Goal: Task Accomplishment & Management: Manage account settings

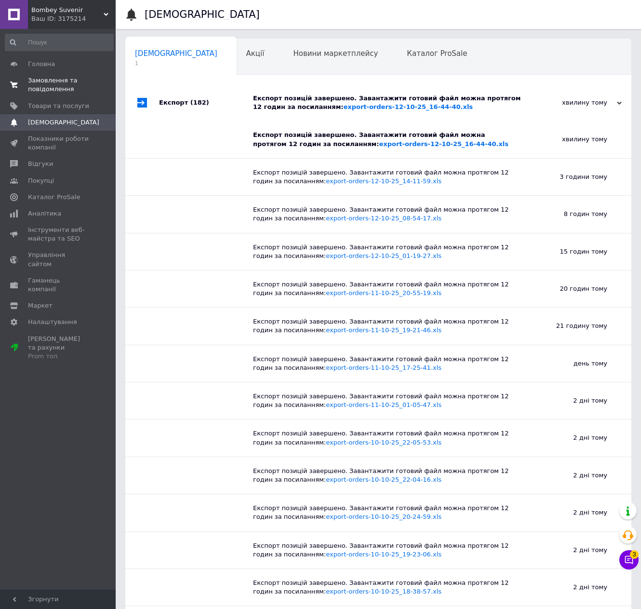
click at [63, 84] on span "Замовлення та повідомлення" at bounding box center [58, 84] width 61 height 17
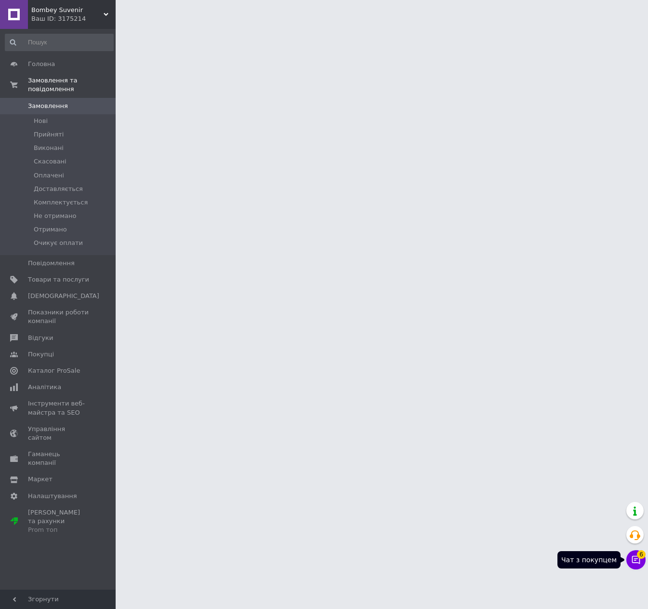
click at [639, 559] on icon at bounding box center [636, 560] width 10 height 10
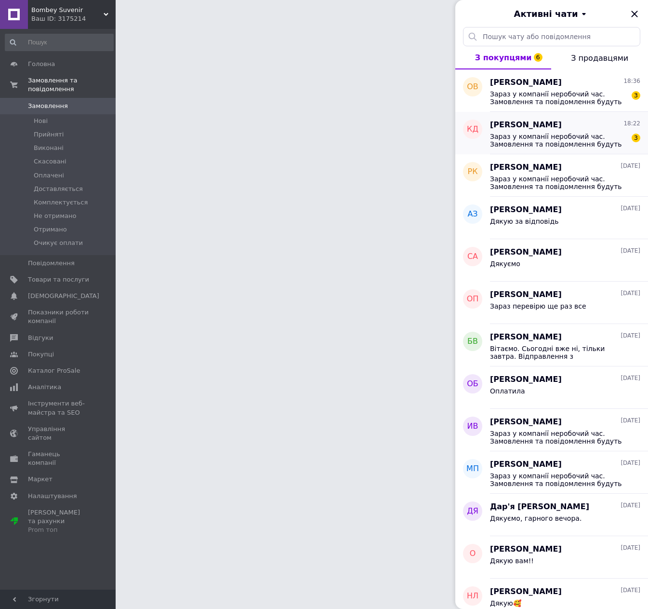
click at [571, 135] on span "Зараз у компанії неробочий час. Замовлення та повідомлення будуть оброблені з 1…" at bounding box center [558, 140] width 137 height 15
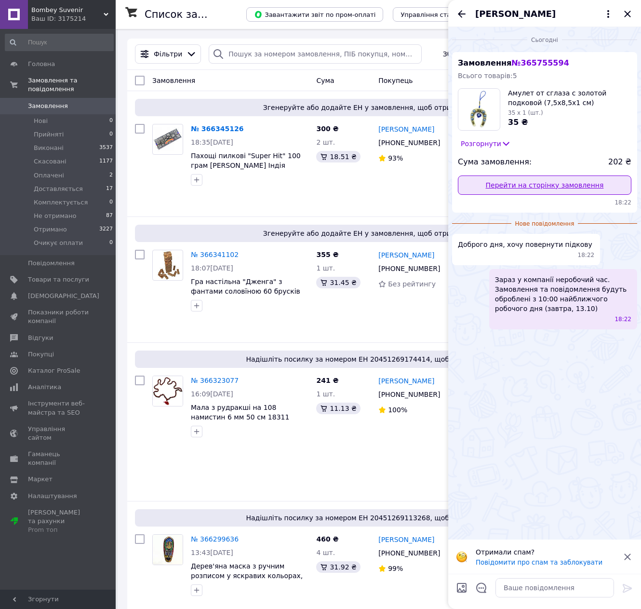
click at [526, 184] on link "Перейти на сторінку замовлення" at bounding box center [544, 184] width 173 height 19
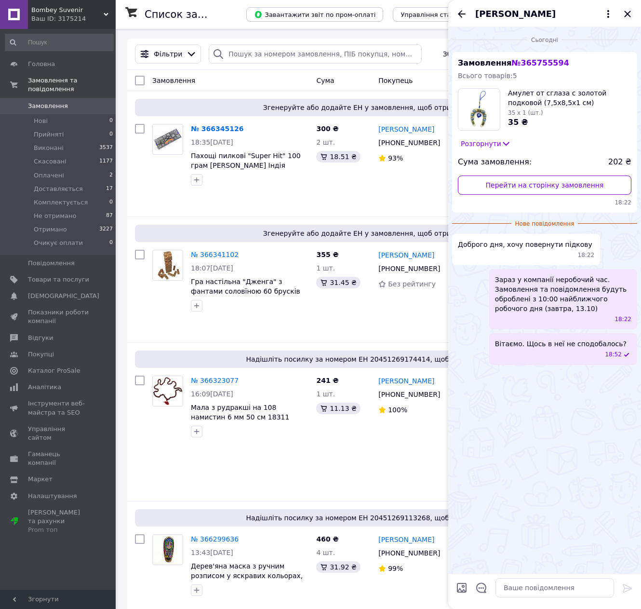
click at [626, 11] on icon "Закрити" at bounding box center [628, 14] width 12 height 12
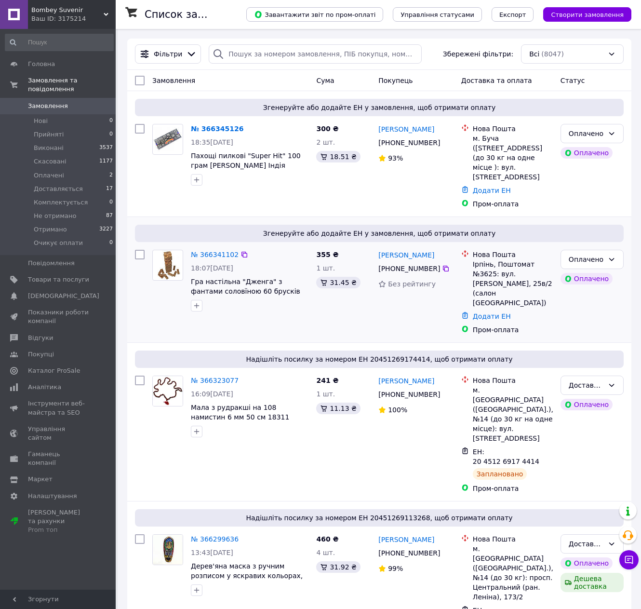
click at [141, 250] on input "checkbox" at bounding box center [140, 255] width 10 height 10
checkbox input "true"
click at [140, 127] on input "checkbox" at bounding box center [140, 129] width 10 height 10
checkbox input "true"
click at [520, 15] on span "Експорт" at bounding box center [512, 14] width 27 height 7
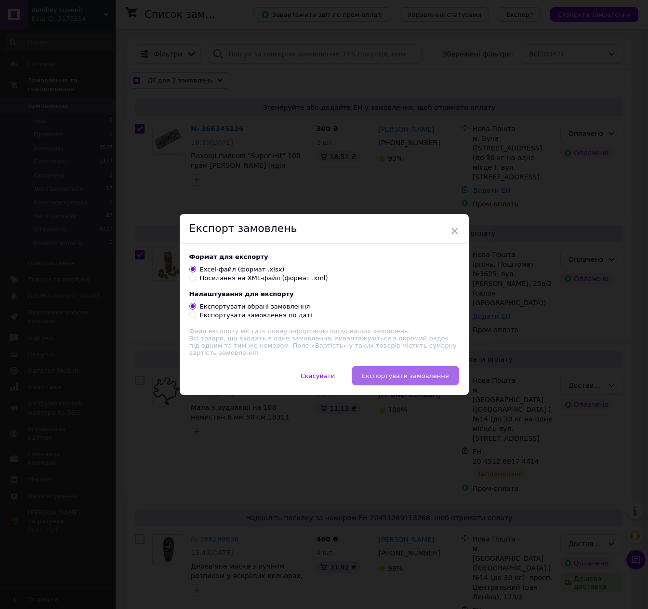
click at [431, 375] on span "Експортувати замовлення" at bounding box center [405, 375] width 87 height 7
checkbox input "true"
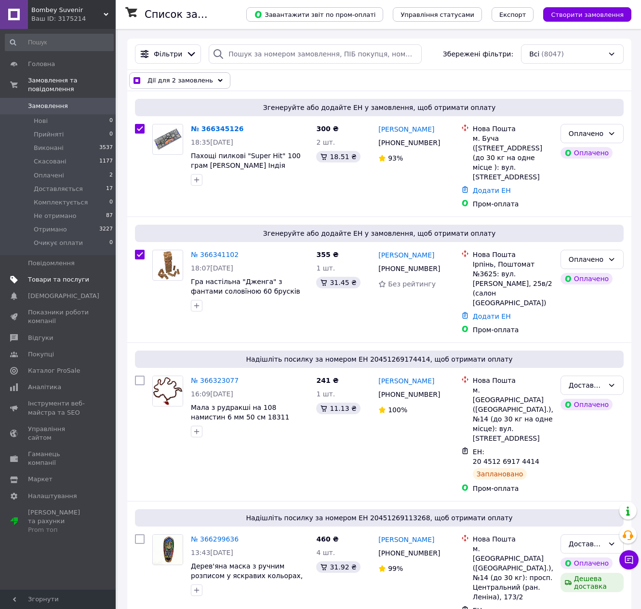
click at [67, 275] on span "Товари та послуги" at bounding box center [58, 279] width 61 height 9
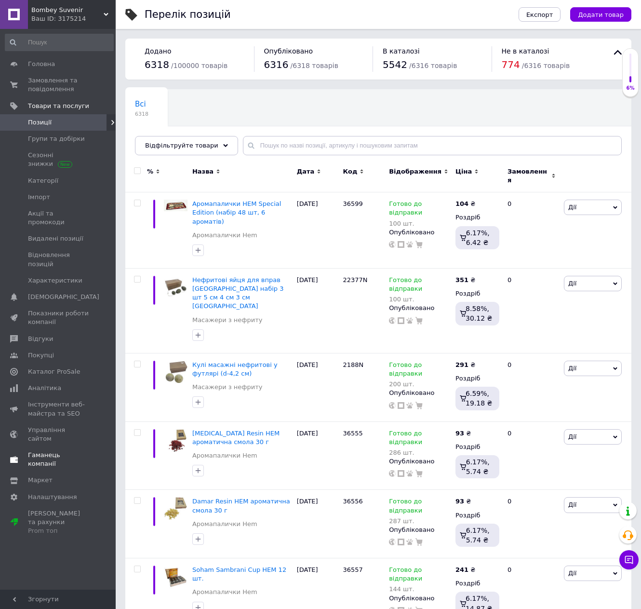
click at [44, 289] on link "Сповіщення 0 0" at bounding box center [59, 297] width 119 height 16
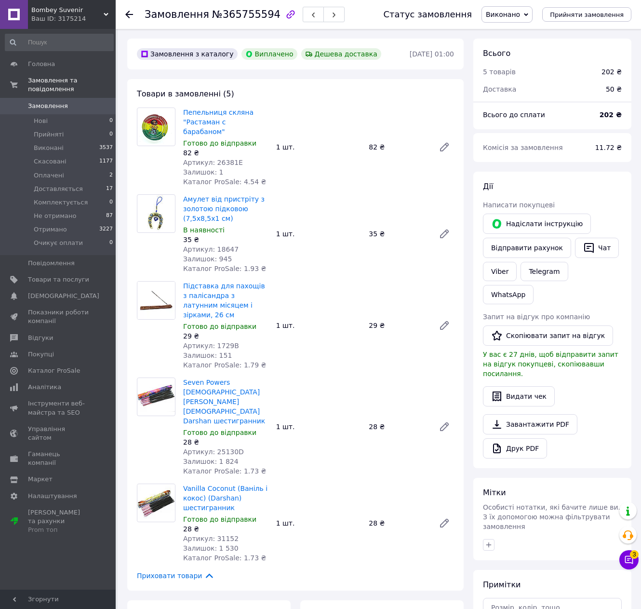
drag, startPoint x: 522, startPoint y: 175, endPoint x: 382, endPoint y: 13, distance: 214.2
click at [364, 13] on div "Замовлення №365755594" at bounding box center [254, 14] width 219 height 29
click at [627, 560] on icon at bounding box center [629, 560] width 10 height 10
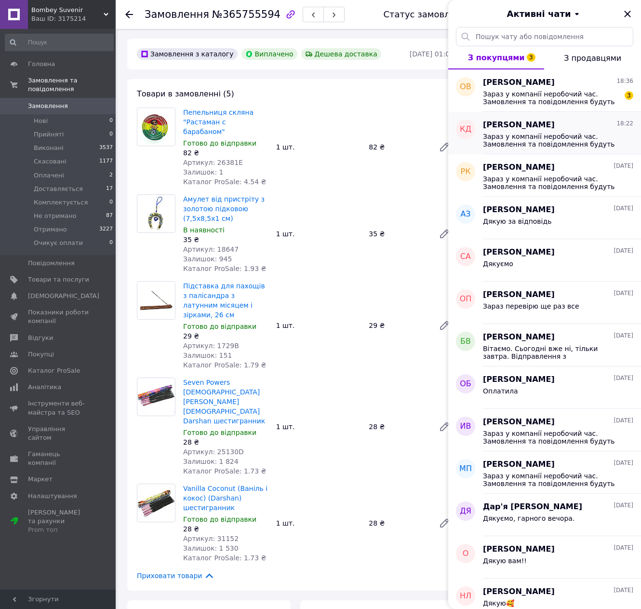
click at [535, 131] on div "Зараз у компанії неробочий час. Замовлення та повідомлення будуть оброблені з 1…" at bounding box center [558, 139] width 150 height 17
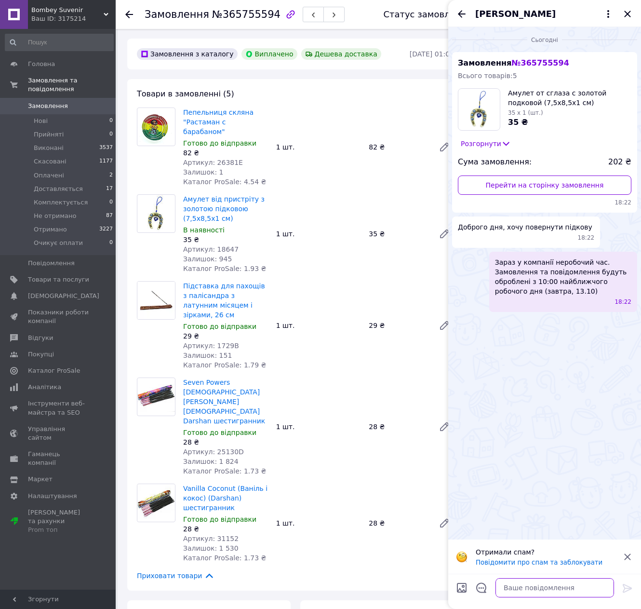
click at [517, 586] on textarea at bounding box center [554, 587] width 119 height 19
type textarea "Вітаємо. Щось в неї не сподобалось?"
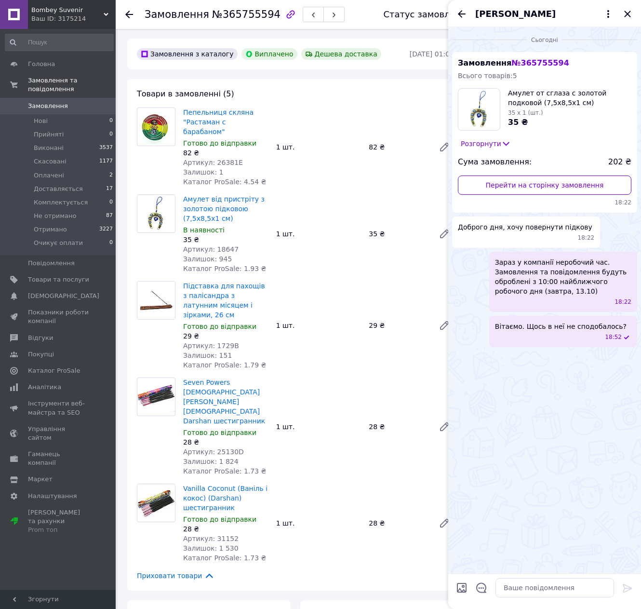
click at [625, 15] on icon "Закрити" at bounding box center [628, 14] width 12 height 12
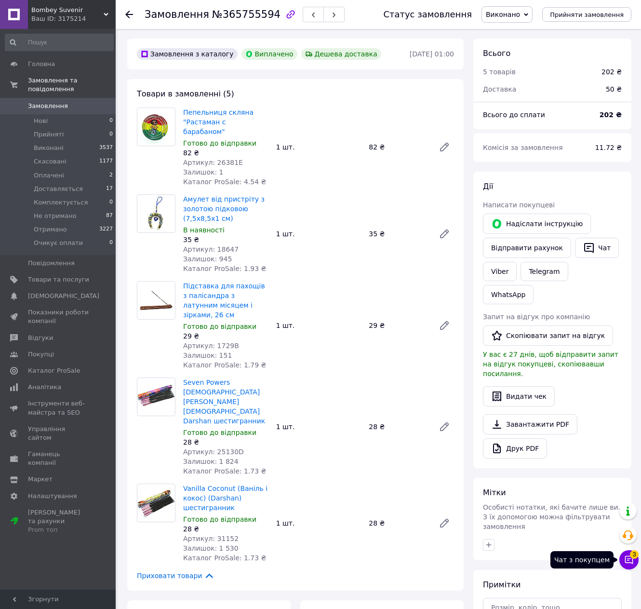
click at [629, 563] on icon at bounding box center [629, 560] width 10 height 10
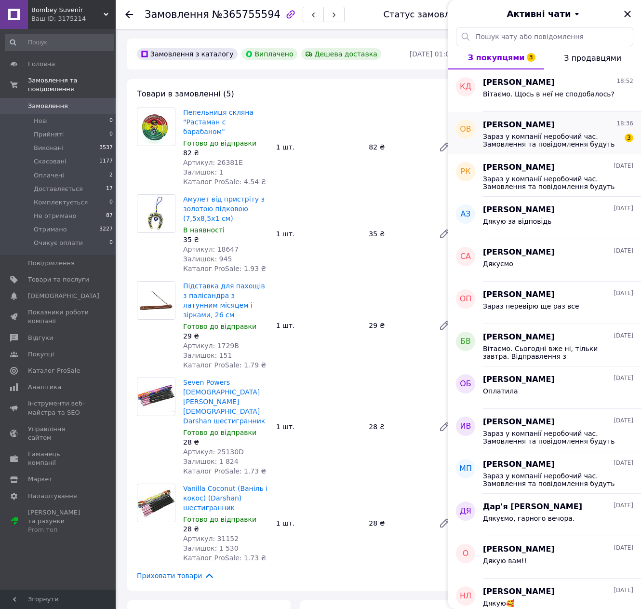
click at [552, 138] on span "Зараз у компанії неробочий час. Замовлення та повідомлення будуть оброблені з 1…" at bounding box center [551, 140] width 137 height 15
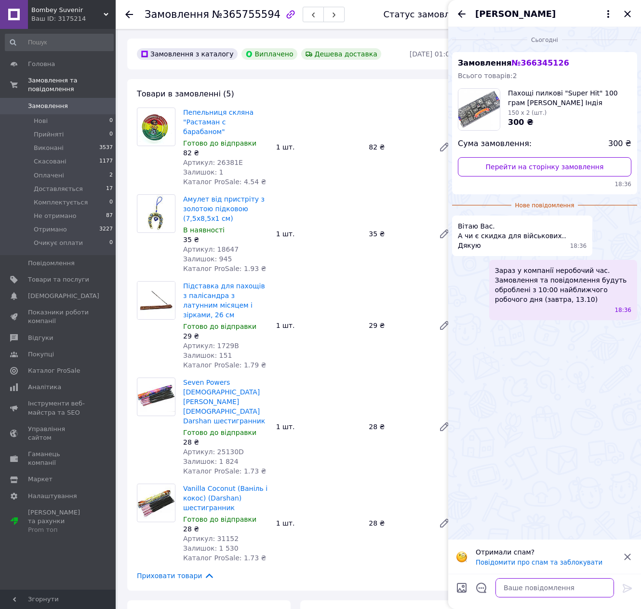
click at [527, 586] on textarea at bounding box center [554, 587] width 119 height 19
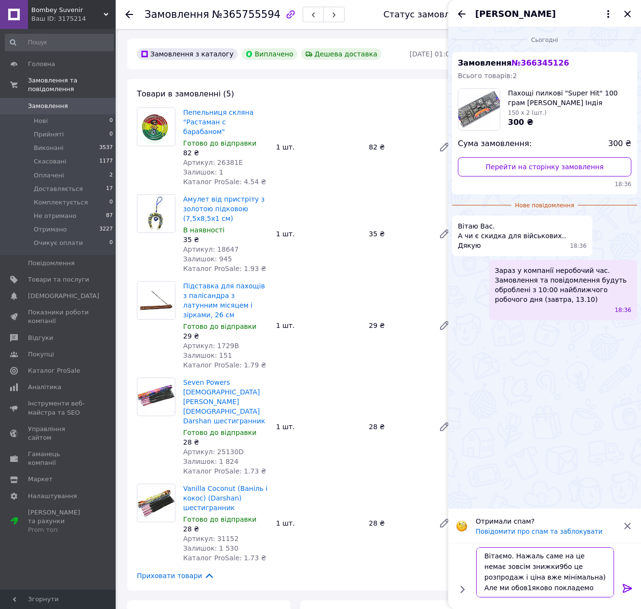
scroll to position [7, 0]
click at [503, 580] on textarea "Вітаємо. Нажаль саме на це немає зовсім знижки9бо це розпродаж і ціна вже мінім…" at bounding box center [545, 572] width 138 height 50
click at [548, 570] on textarea "Вітаємо. Нажаль саме на це немає зовсім знижки9бо це розпродаж і ціна вже мінім…" at bounding box center [545, 572] width 138 height 50
click at [552, 574] on textarea "Вітаємо. Нажаль саме на це немає зовсім знижки9бо це розпродаж і ціна вже мінім…" at bounding box center [545, 572] width 138 height 50
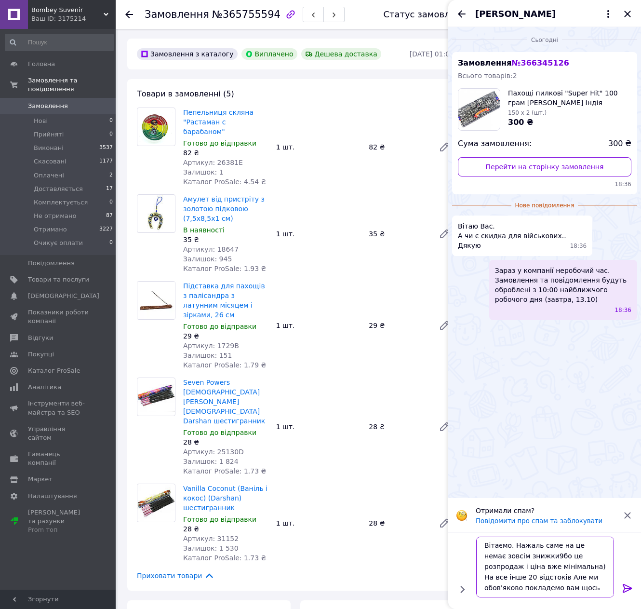
click at [589, 567] on textarea "Вітаємо. Нажаль саме на це немає зовсім знижки9бо це розпродаж і ціна вже мінім…" at bounding box center [545, 566] width 138 height 61
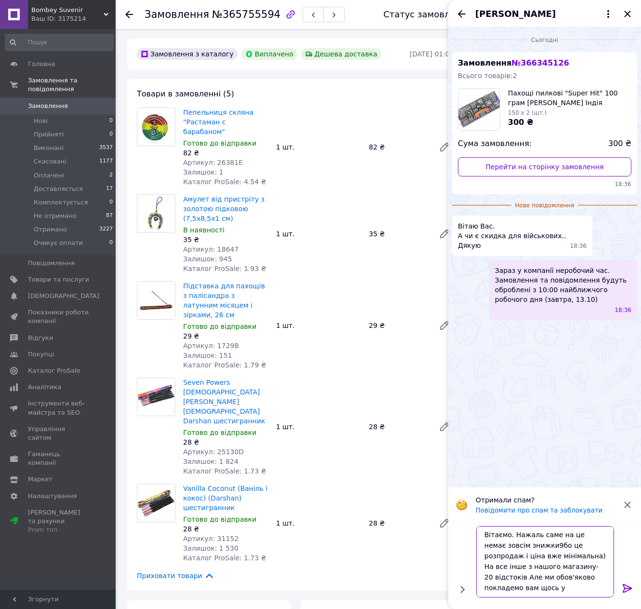
click at [538, 568] on textarea "Вітаємо. Нажаль саме на це немає зовсім знижки9бо це розпродаж і ціна вже мінім…" at bounding box center [545, 561] width 138 height 71
click at [582, 569] on textarea "Вітаємо. Нажаль саме на це немає зовсім знижки9бо це розпродаж і ціна вже мінім…" at bounding box center [545, 561] width 138 height 71
click at [531, 545] on textarea "Вітаємо. Нажаль саме на це немає зовсім знижки9бо це розпродаж і ціна вже мінім…" at bounding box center [545, 561] width 138 height 71
type textarea "Вітаємо. Нажаль саме на це немає зовсім знижки, бо це розпродаж і ціна вже міні…"
click at [626, 586] on icon at bounding box center [628, 588] width 12 height 12
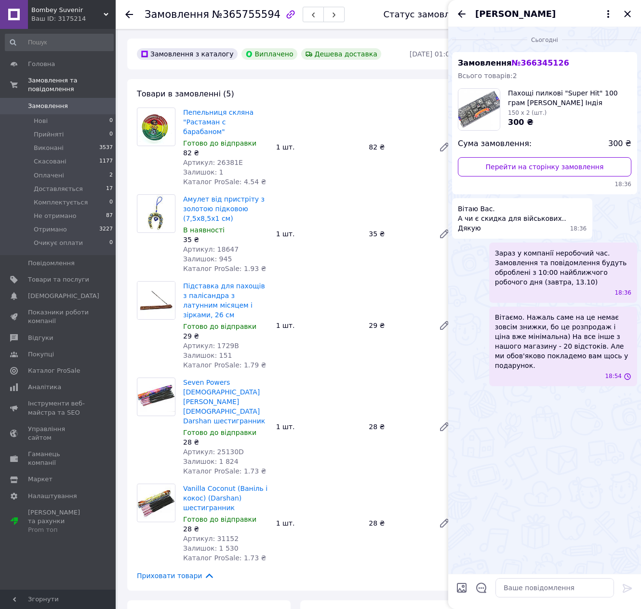
scroll to position [0, 0]
click at [546, 170] on link "Перейти на сторінку замовлення" at bounding box center [544, 166] width 173 height 19
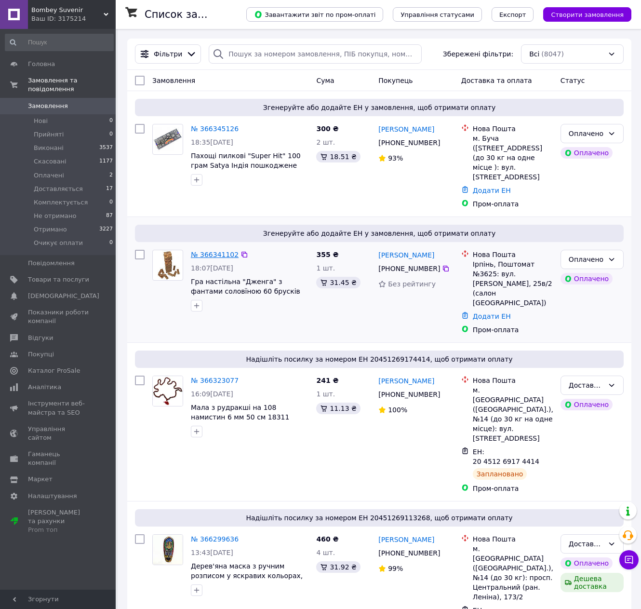
click at [208, 251] on link "№ 366341102" at bounding box center [215, 255] width 48 height 8
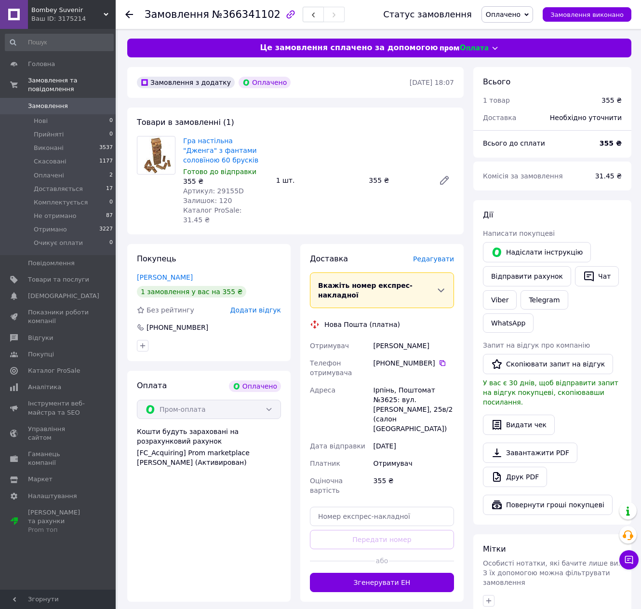
click at [444, 255] on span "Редагувати" at bounding box center [433, 259] width 41 height 8
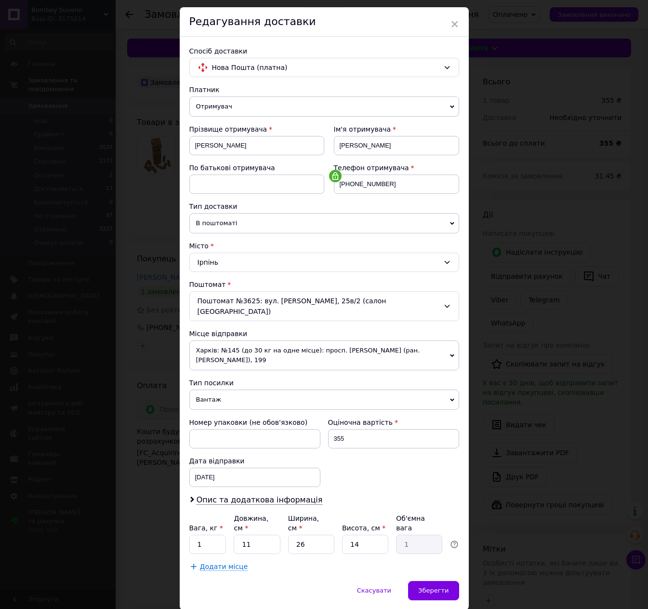
scroll to position [41, 0]
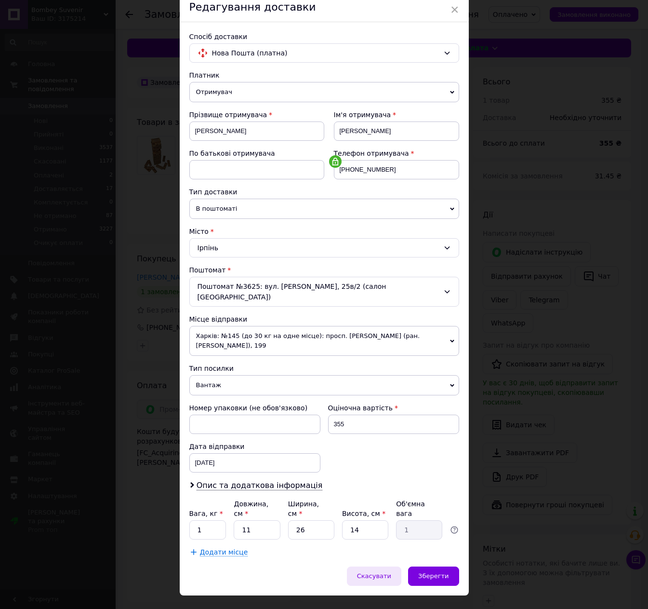
click at [389, 572] on span "Скасувати" at bounding box center [374, 575] width 34 height 7
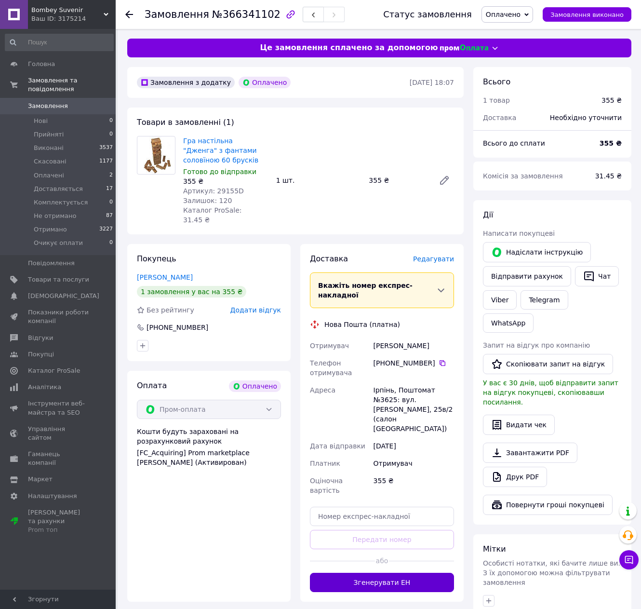
click at [387, 572] on button "Згенерувати ЕН" at bounding box center [382, 581] width 144 height 19
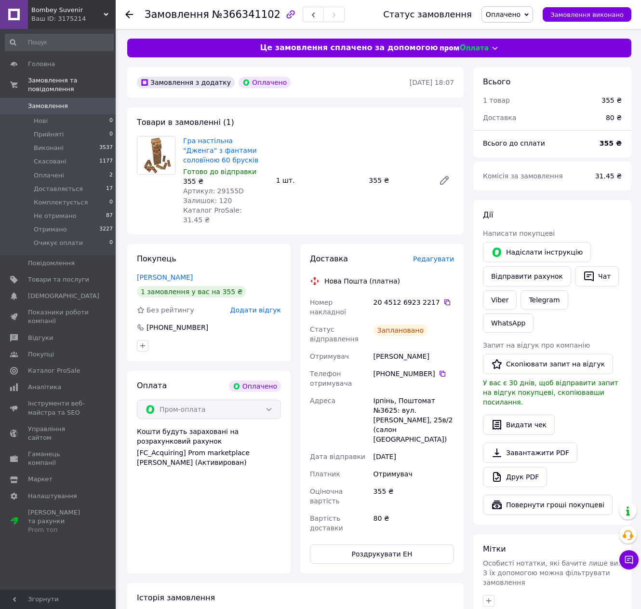
click at [519, 14] on span "Оплачено" at bounding box center [503, 15] width 35 height 8
click at [513, 79] on li "Доставляється" at bounding box center [514, 77] width 64 height 14
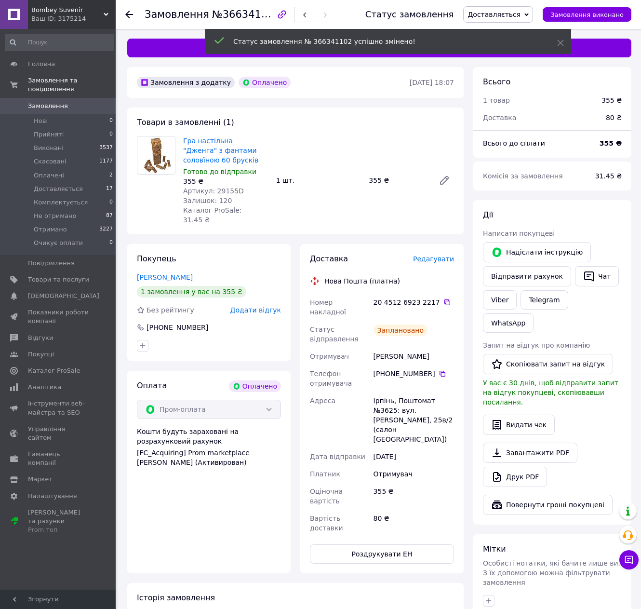
click at [67, 98] on link "Замовлення 0" at bounding box center [59, 106] width 119 height 16
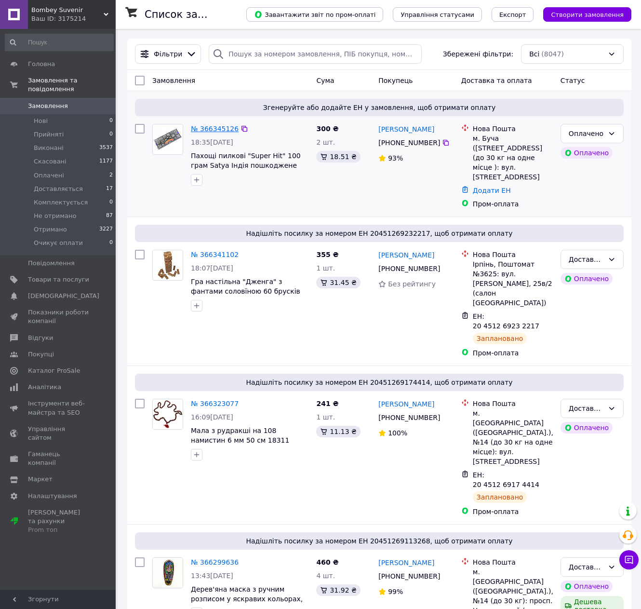
click at [223, 129] on link "№ 366345126" at bounding box center [215, 129] width 48 height 8
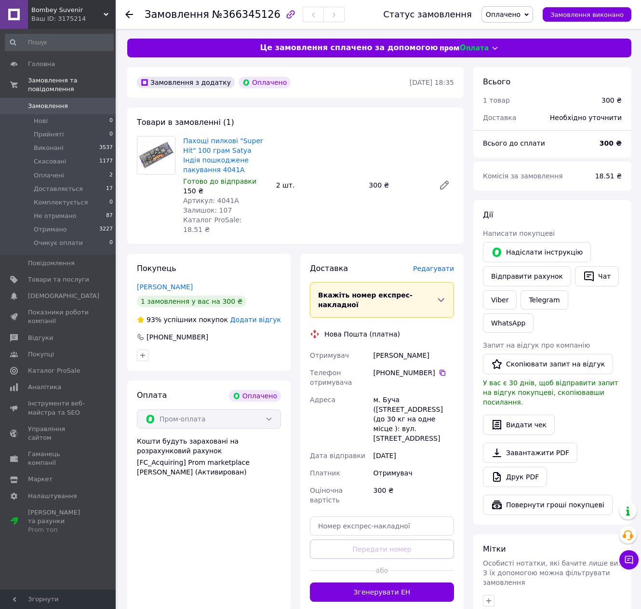
click at [438, 265] on span "Редагувати" at bounding box center [433, 269] width 41 height 8
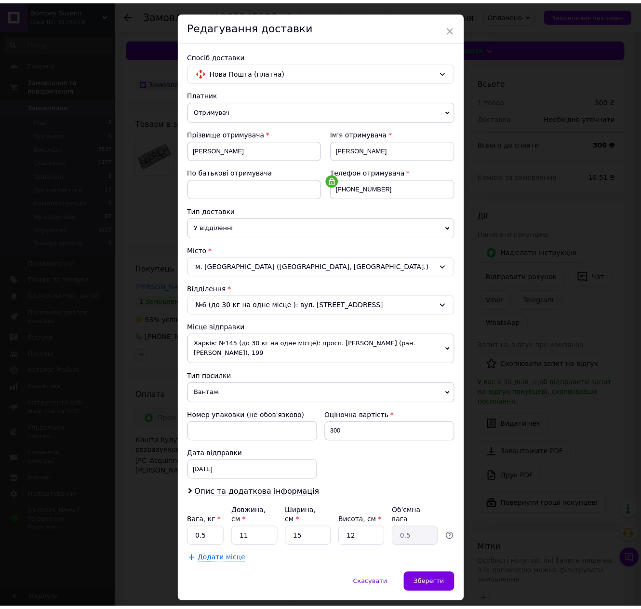
scroll to position [41, 0]
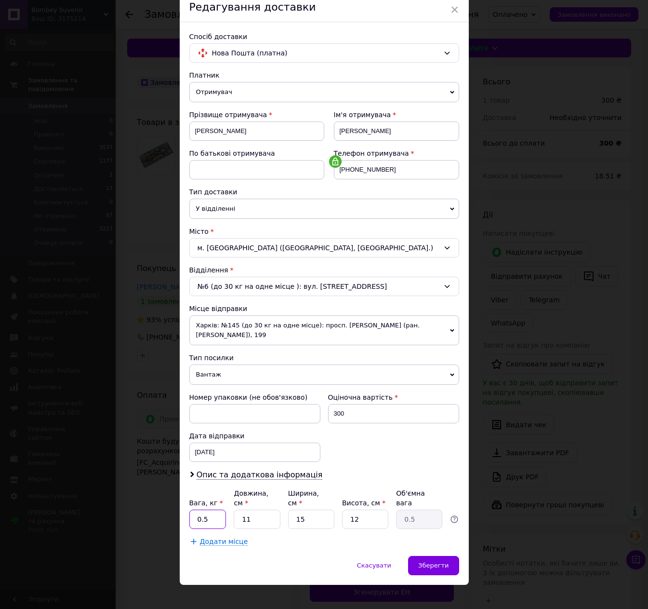
drag, startPoint x: 193, startPoint y: 510, endPoint x: 194, endPoint y: 488, distance: 22.2
click at [215, 514] on input "0.5" at bounding box center [207, 518] width 37 height 19
type input "1"
type input "3"
type input "0.14"
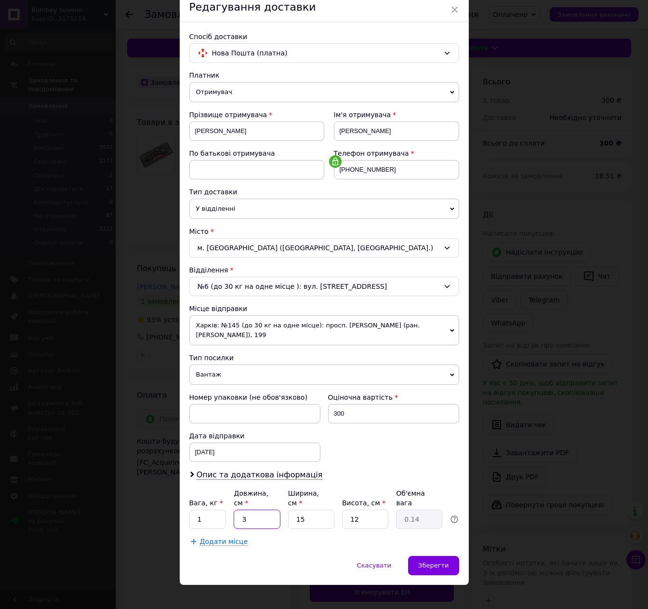
type input "30"
type input "1.35"
type input "30"
type input "1"
type input "0.1"
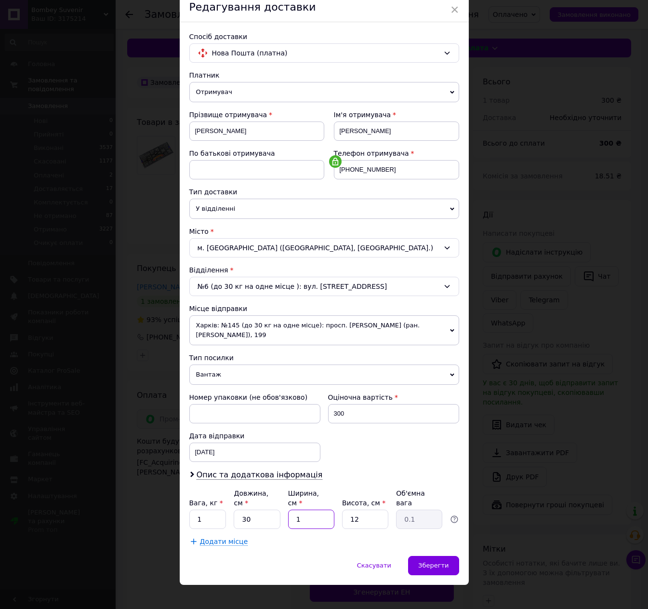
type input "12"
type input "1.08"
type input "12"
type input "1"
type input "0.1"
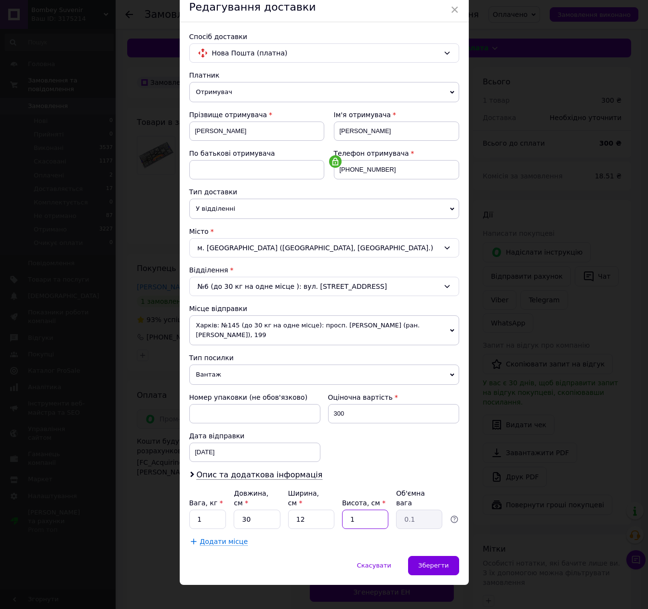
type input "10"
type input "0.9"
type input "10"
click at [429, 561] on span "Зберегти" at bounding box center [433, 564] width 30 height 7
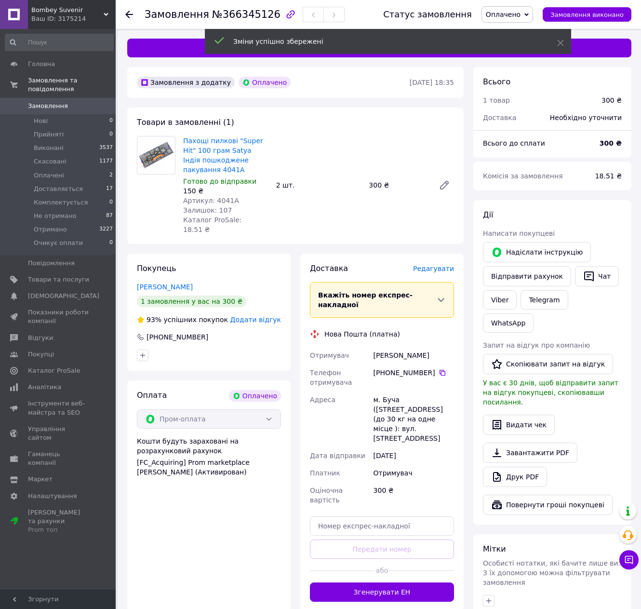
click at [520, 12] on span "Оплачено" at bounding box center [503, 15] width 35 height 8
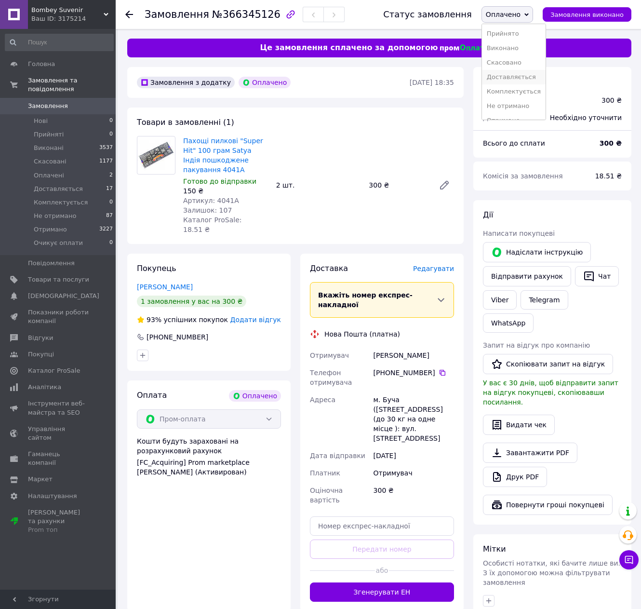
click at [525, 80] on li "Доставляється" at bounding box center [514, 77] width 64 height 14
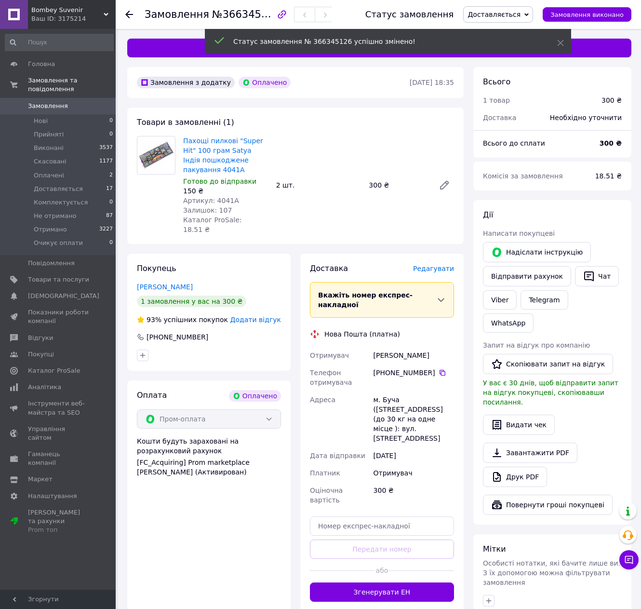
click at [69, 102] on span "Замовлення" at bounding box center [58, 106] width 61 height 9
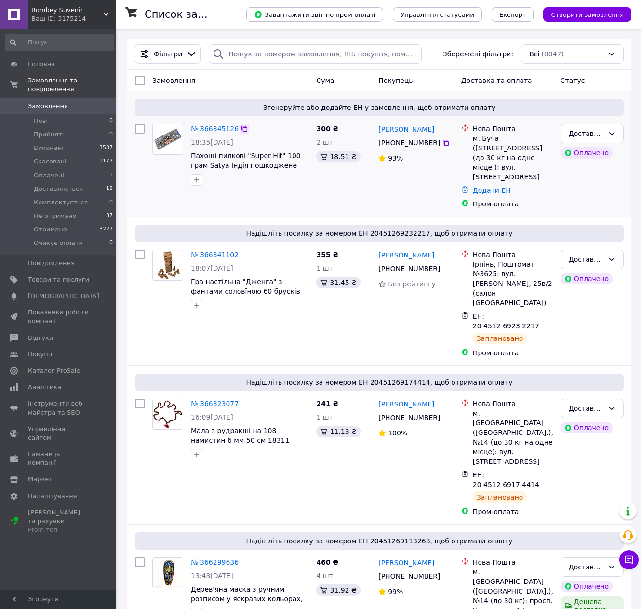
click at [239, 130] on div at bounding box center [244, 129] width 10 height 10
click at [213, 131] on link "№ 366345126" at bounding box center [215, 129] width 48 height 8
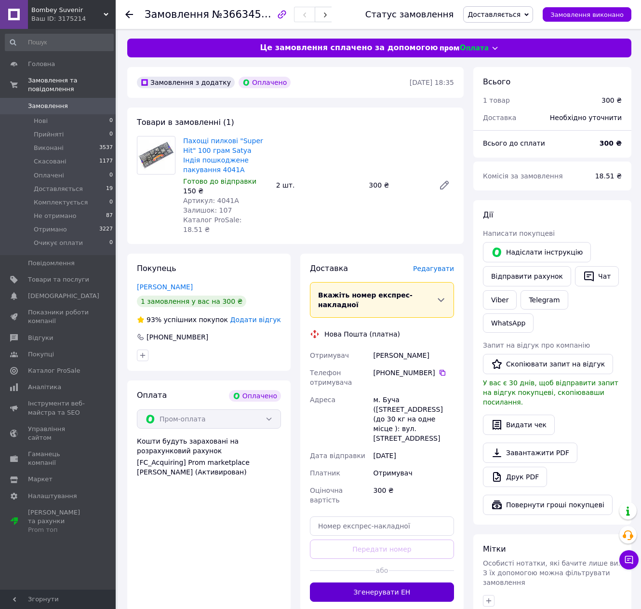
click at [374, 582] on button "Згенерувати ЕН" at bounding box center [382, 591] width 144 height 19
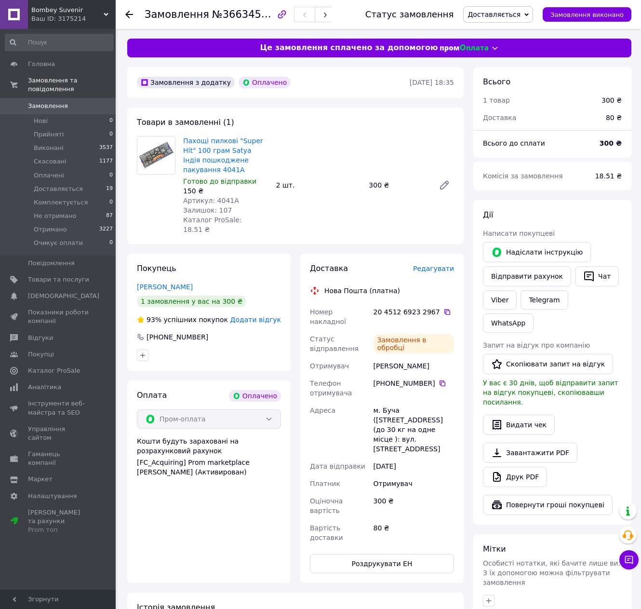
click at [47, 102] on span "Замовлення" at bounding box center [48, 106] width 40 height 9
